Goal: Task Accomplishment & Management: Manage account settings

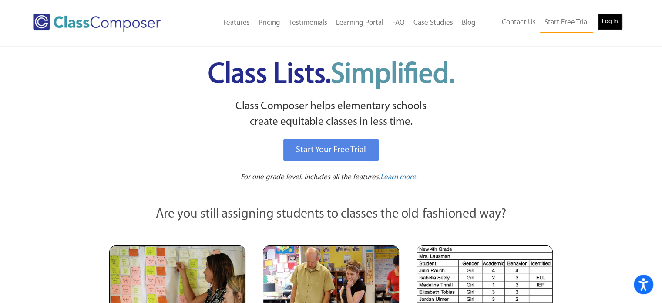
click at [604, 23] on link "Log In" at bounding box center [610, 21] width 25 height 17
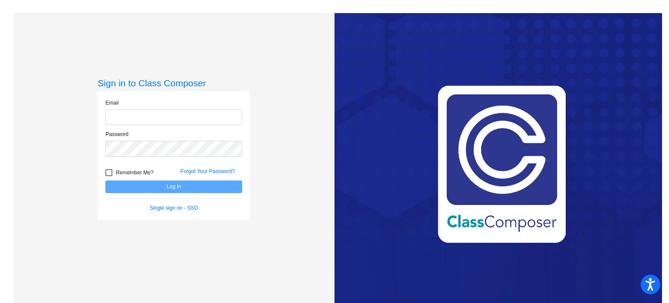
type input "[EMAIL_ADDRESS][DOMAIN_NAME]"
click at [146, 187] on button "Log In" at bounding box center [173, 186] width 137 height 13
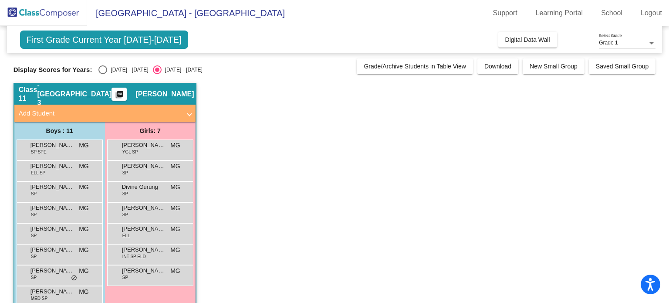
scroll to position [80, 0]
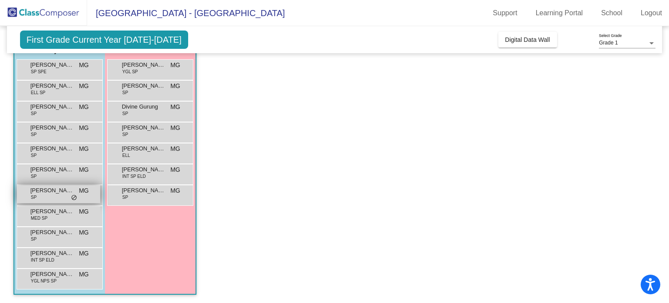
click at [50, 195] on div "Everett Vriens SP MG lock do_not_disturb_alt" at bounding box center [58, 194] width 83 height 18
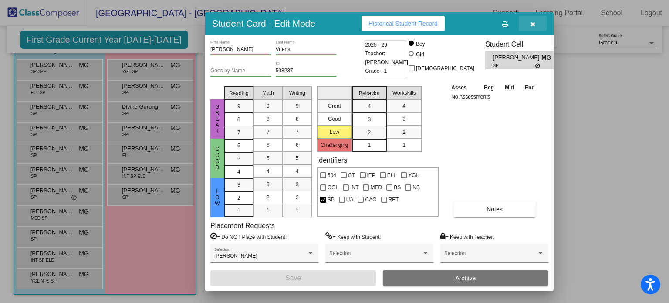
click at [525, 19] on button "button" at bounding box center [532, 24] width 28 height 16
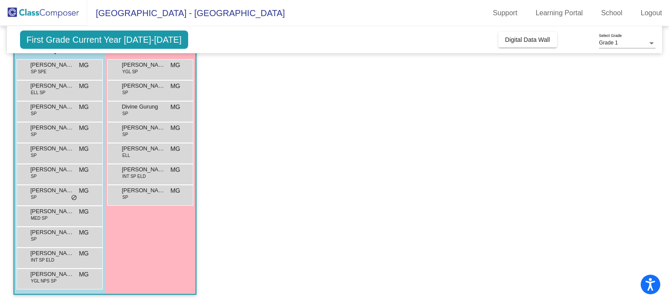
scroll to position [0, 0]
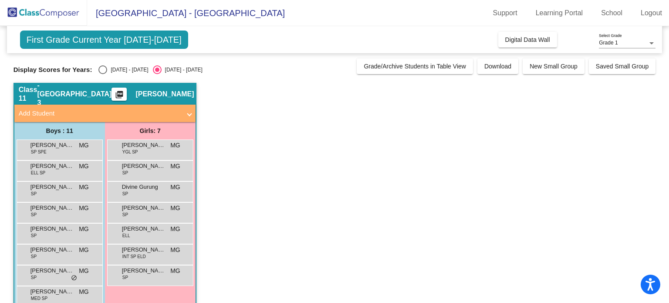
click at [104, 70] on div "Select an option" at bounding box center [102, 69] width 9 height 9
click at [103, 74] on input "2024 - 2025" at bounding box center [102, 74] width 0 height 0
radio input "true"
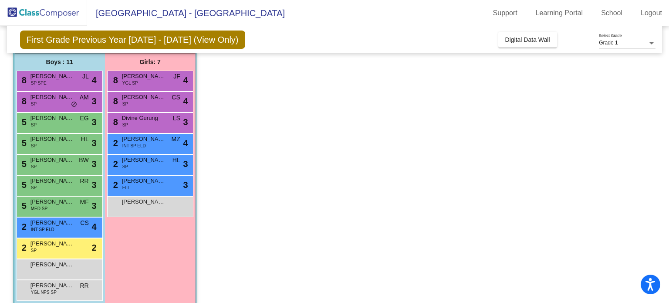
scroll to position [71, 0]
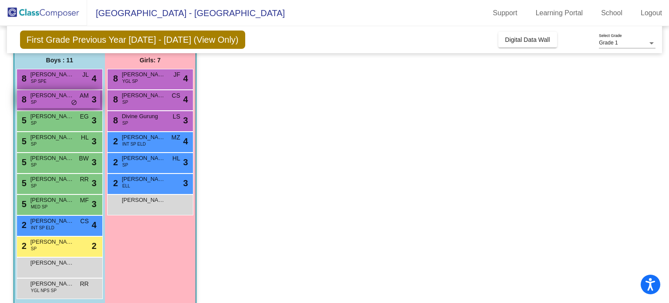
click at [57, 104] on div "8 Everett Vriens SP AM lock do_not_disturb_alt 3" at bounding box center [58, 99] width 83 height 18
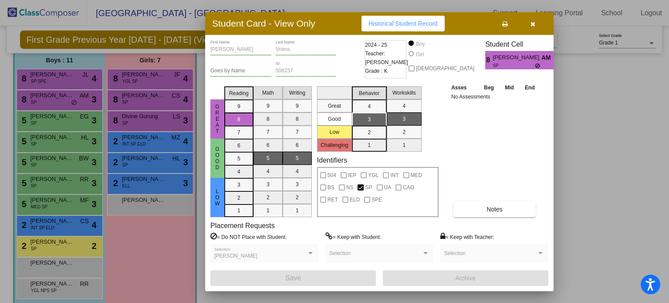
click at [532, 178] on div "Asses Beg Mid End No Assessments Notes" at bounding box center [494, 150] width 91 height 134
click at [490, 210] on span "Notes" at bounding box center [494, 208] width 16 height 7
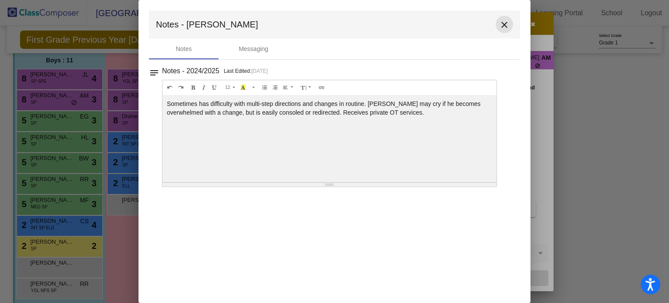
click at [501, 22] on mat-icon "close" at bounding box center [504, 25] width 10 height 10
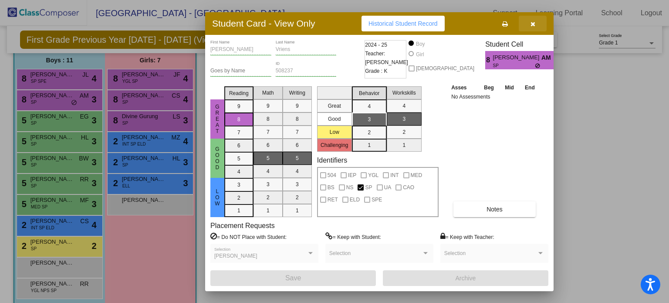
click at [535, 24] on button "button" at bounding box center [532, 24] width 28 height 16
